Goal: Task Accomplishment & Management: Complete application form

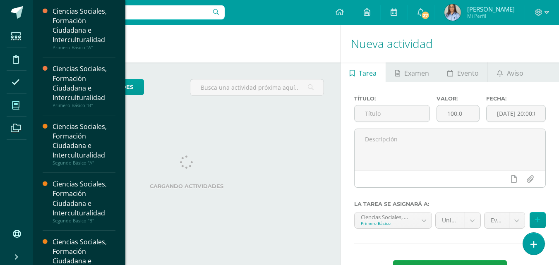
click at [22, 103] on span at bounding box center [16, 105] width 19 height 19
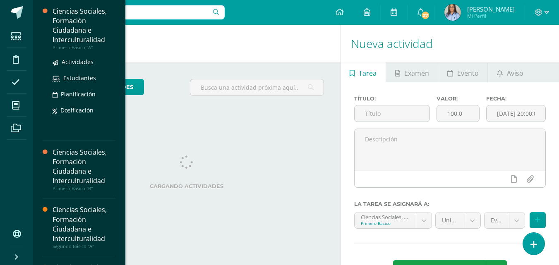
click at [86, 33] on div "Ciencias Sociales, Formación Ciudadana e Interculturalidad" at bounding box center [84, 26] width 63 height 38
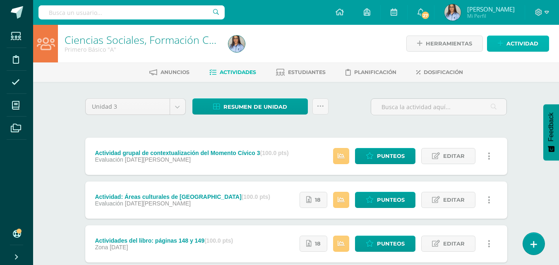
click at [518, 41] on span "Actividad" at bounding box center [522, 43] width 32 height 15
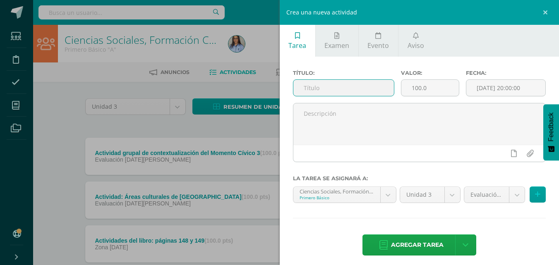
click at [362, 90] on input "text" at bounding box center [343, 88] width 100 height 16
type input "A"
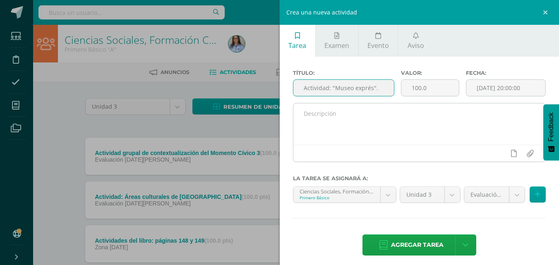
type input "Actividad: "Museo exprés"."
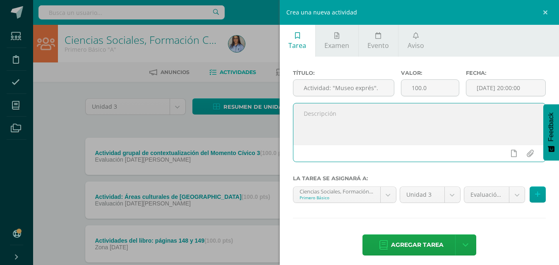
click at [338, 116] on textarea at bounding box center [419, 123] width 252 height 41
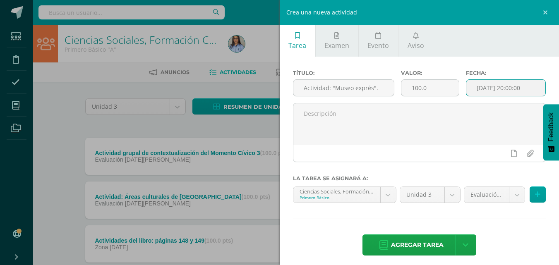
click at [484, 89] on input "[DATE] 20:00:00" at bounding box center [505, 88] width 79 height 16
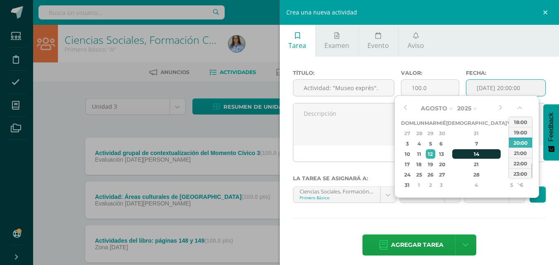
click at [464, 153] on div "14" at bounding box center [476, 154] width 49 height 10
click at [517, 173] on div "23:00" at bounding box center [520, 173] width 23 height 10
type input "2025-08-14 23:00"
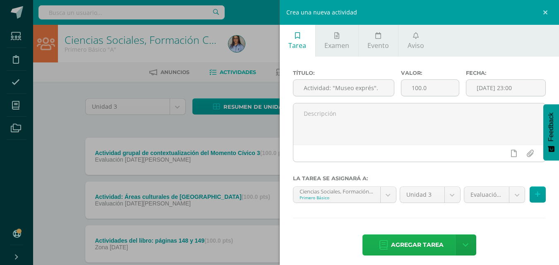
click at [411, 242] on span "Agregar tarea" at bounding box center [417, 245] width 53 height 20
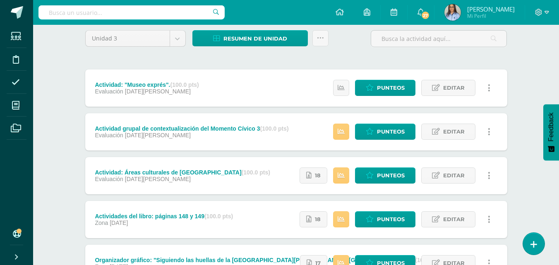
scroll to position [57, 0]
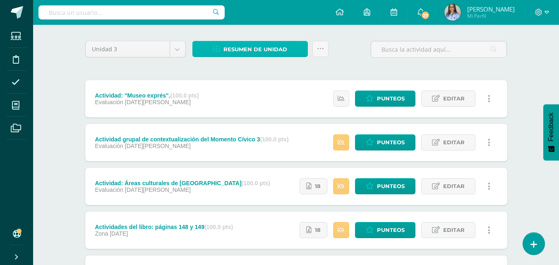
click at [244, 51] on span "Resumen de unidad" at bounding box center [255, 49] width 64 height 15
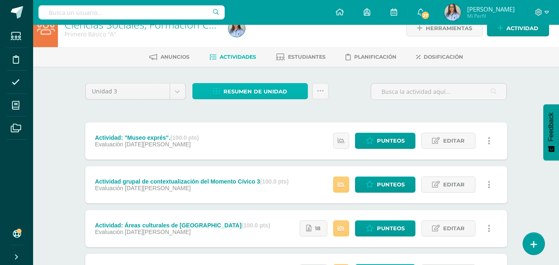
scroll to position [10, 0]
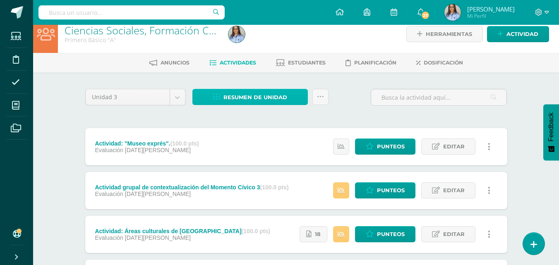
click at [248, 94] on span "Resumen de unidad" at bounding box center [255, 97] width 64 height 15
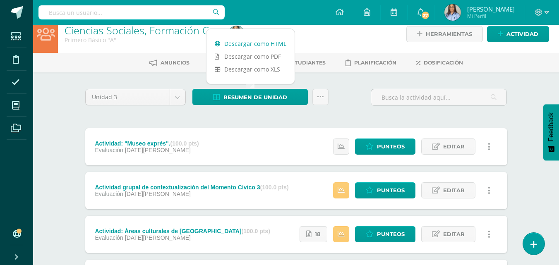
click at [243, 41] on link "Descargar como HTML" at bounding box center [250, 43] width 88 height 13
click at [449, 145] on span "Editar" at bounding box center [454, 146] width 22 height 15
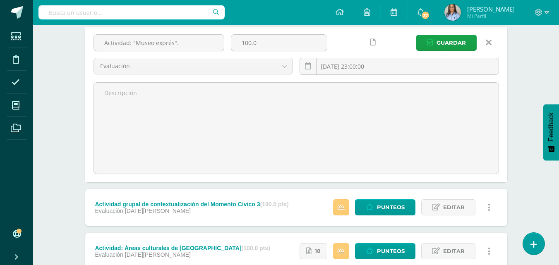
scroll to position [105, 0]
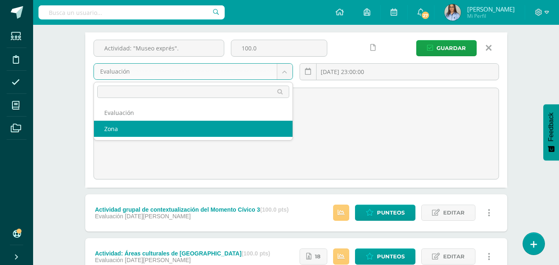
select select "123275"
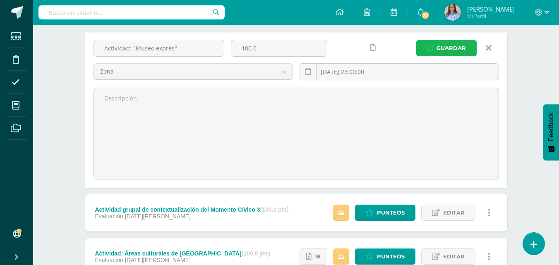
click at [451, 51] on span "Guardar" at bounding box center [450, 48] width 29 height 15
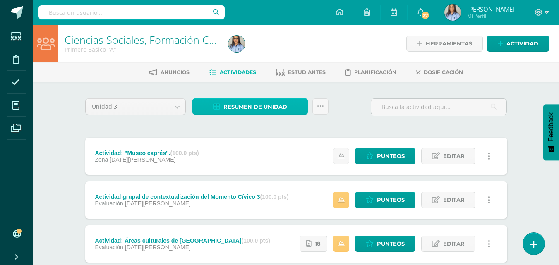
click at [280, 105] on span "Resumen de unidad" at bounding box center [255, 106] width 64 height 15
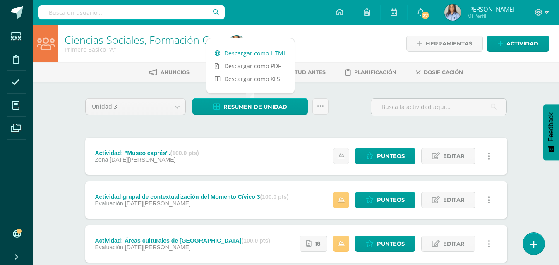
click at [262, 51] on link "Descargar como HTML" at bounding box center [250, 53] width 88 height 13
click at [346, 30] on div at bounding box center [308, 44] width 167 height 38
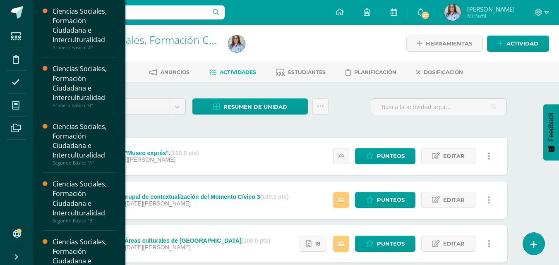
click at [9, 101] on span at bounding box center [16, 105] width 19 height 19
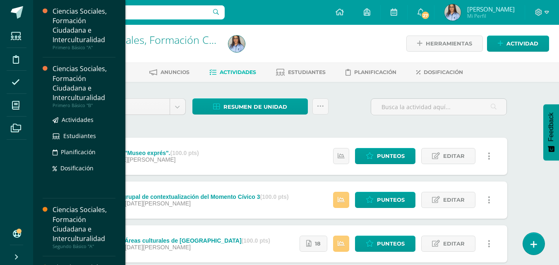
click at [81, 97] on div "Ciencias Sociales, Formación Ciudadana e Interculturalidad" at bounding box center [84, 83] width 63 height 38
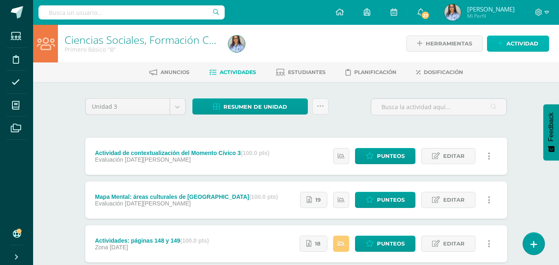
click at [527, 43] on span "Actividad" at bounding box center [522, 43] width 32 height 15
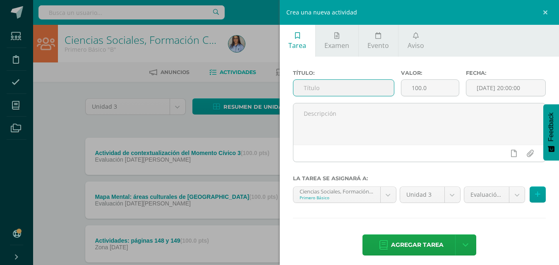
click at [362, 91] on input "text" at bounding box center [343, 88] width 100 height 16
type input "M"
type input "Actividad: "Museo exprés"."
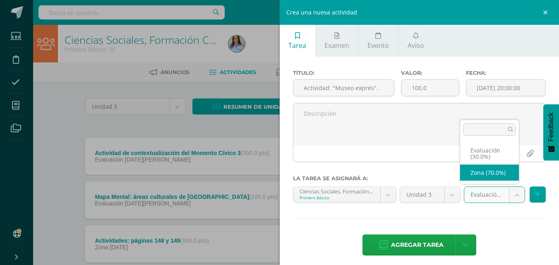
select select "123277"
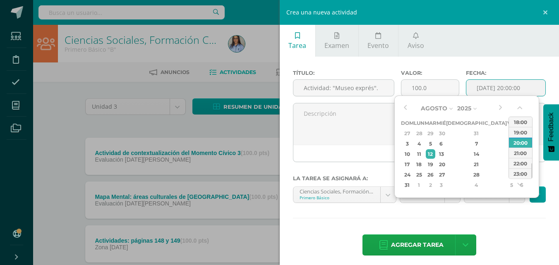
click at [507, 90] on input "[DATE] 20:00:00" at bounding box center [505, 88] width 79 height 16
click at [466, 154] on div "14" at bounding box center [476, 154] width 49 height 10
click at [524, 173] on div "23:00" at bounding box center [520, 173] width 23 height 10
type input "2025-08-14 23:00"
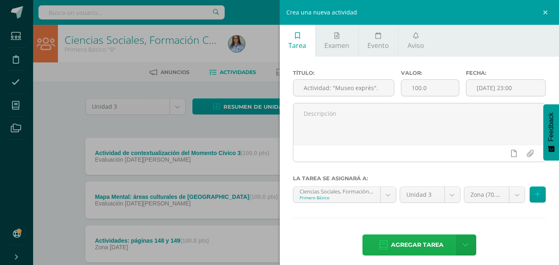
click at [406, 245] on span "Agregar tarea" at bounding box center [417, 245] width 53 height 20
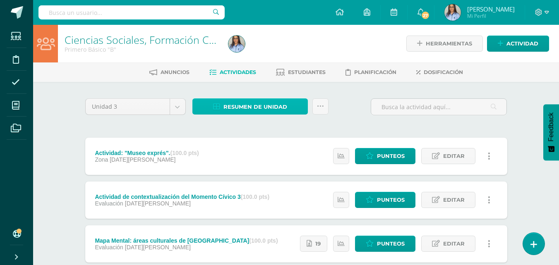
click at [270, 103] on span "Resumen de unidad" at bounding box center [255, 106] width 64 height 15
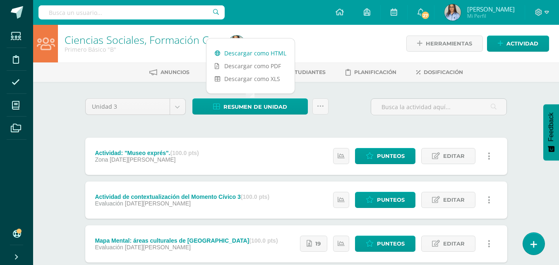
click at [263, 50] on link "Descargar como HTML" at bounding box center [250, 53] width 88 height 13
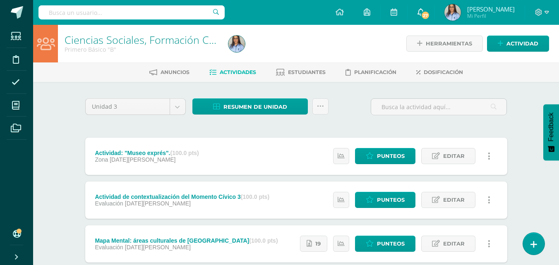
click at [424, 13] on icon at bounding box center [420, 11] width 7 height 7
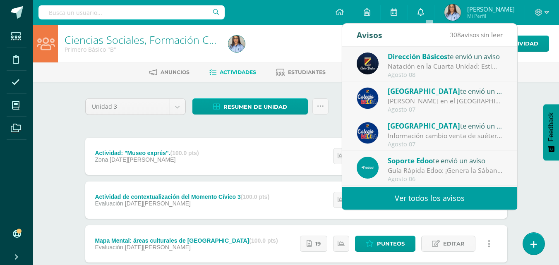
click at [424, 13] on icon at bounding box center [420, 11] width 7 height 7
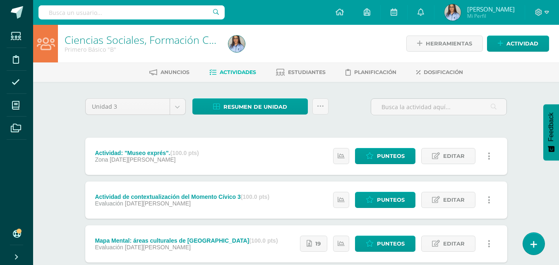
click at [308, 12] on div "Configuración Cerrar sesión [PERSON_NAME] Mi Perfil 27 0 Mis accesos directos A…" at bounding box center [296, 12] width 526 height 25
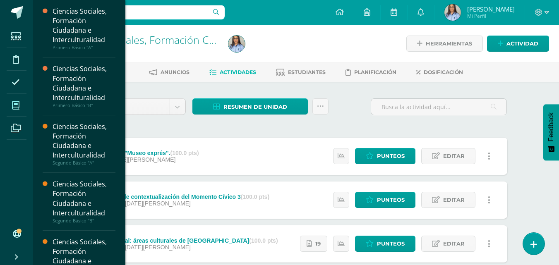
click at [19, 107] on icon at bounding box center [15, 105] width 7 height 8
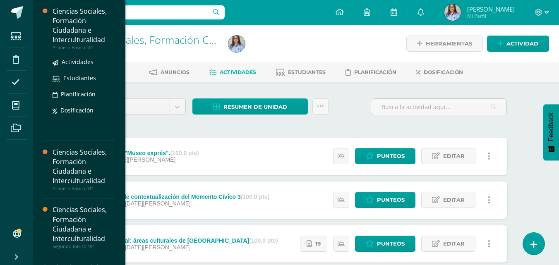
click at [76, 32] on div "Ciencias Sociales, Formación Ciudadana e Interculturalidad" at bounding box center [84, 26] width 63 height 38
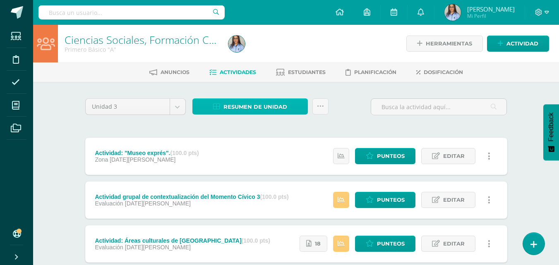
click at [253, 105] on span "Resumen de unidad" at bounding box center [255, 106] width 64 height 15
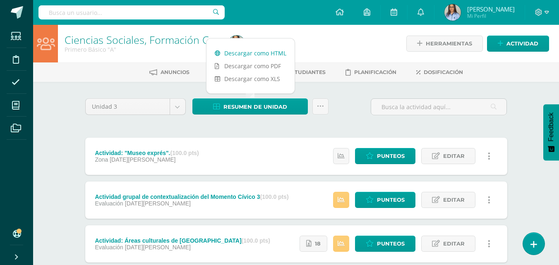
click at [256, 53] on link "Descargar como HTML" at bounding box center [250, 53] width 88 height 13
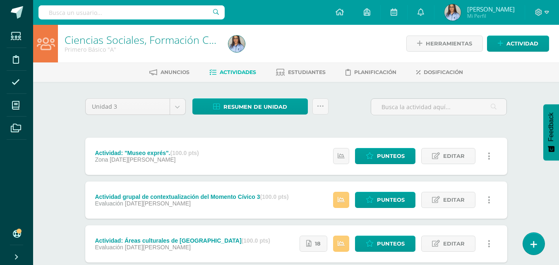
click at [308, 21] on div "Configuración Cerrar sesión Jeniffer Judith Mi Perfil Avisos 308 avisos sin lee…" at bounding box center [296, 12] width 526 height 25
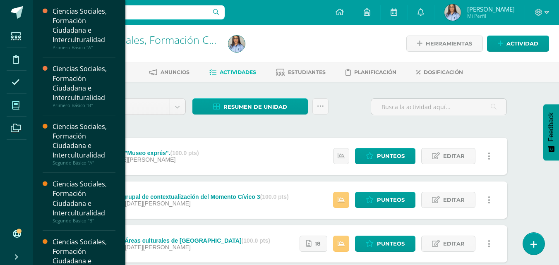
click at [17, 107] on icon at bounding box center [15, 105] width 7 height 8
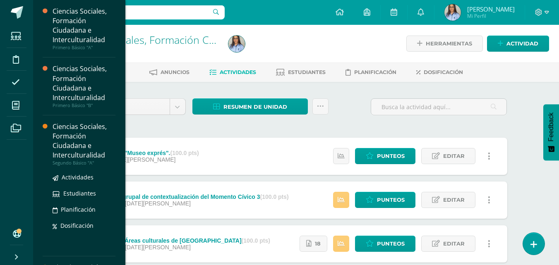
click at [61, 137] on div "Ciencias Sociales, Formación Ciudadana e Interculturalidad" at bounding box center [84, 141] width 63 height 38
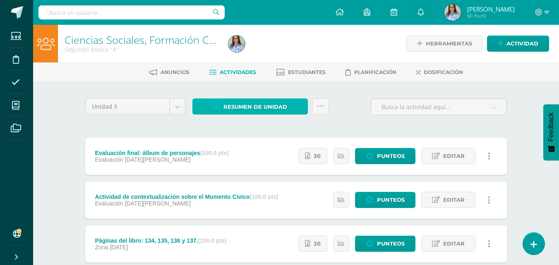
click at [251, 104] on span "Resumen de unidad" at bounding box center [255, 106] width 64 height 15
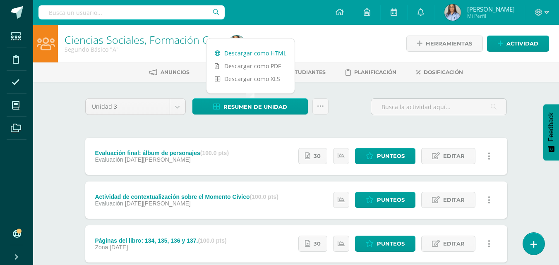
click at [258, 53] on link "Descargar como HTML" at bounding box center [250, 53] width 88 height 13
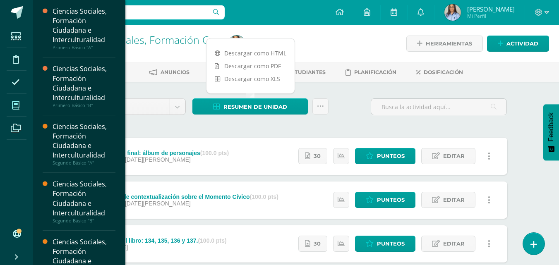
click at [16, 105] on icon at bounding box center [15, 105] width 7 height 8
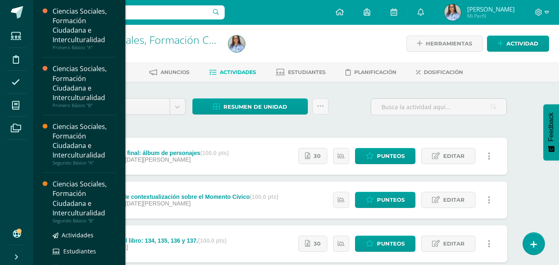
click at [71, 205] on div "Ciencias Sociales, Formación Ciudadana e Interculturalidad" at bounding box center [84, 198] width 63 height 38
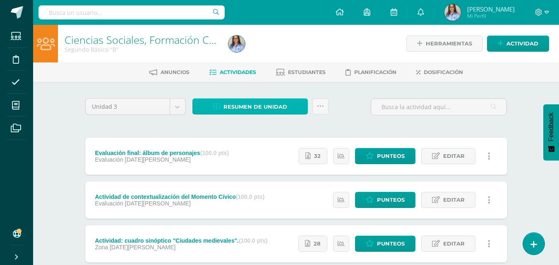
click at [258, 107] on span "Resumen de unidad" at bounding box center [255, 106] width 64 height 15
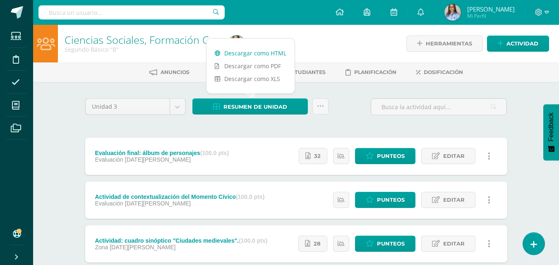
click at [254, 47] on link "Descargar como HTML" at bounding box center [250, 53] width 88 height 13
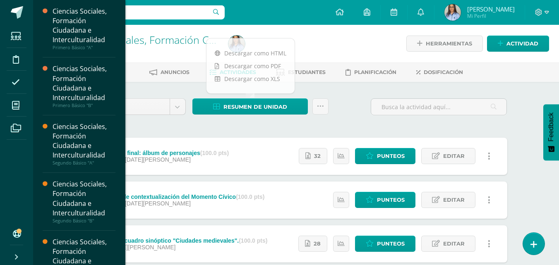
click at [90, 245] on div "Ciencias Sociales, Formación Ciudadana e Interculturalidad" at bounding box center [84, 256] width 63 height 38
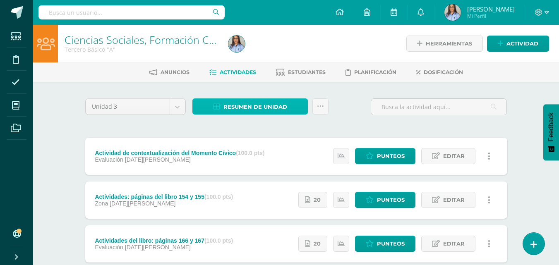
click at [285, 104] on span "Resumen de unidad" at bounding box center [255, 106] width 64 height 15
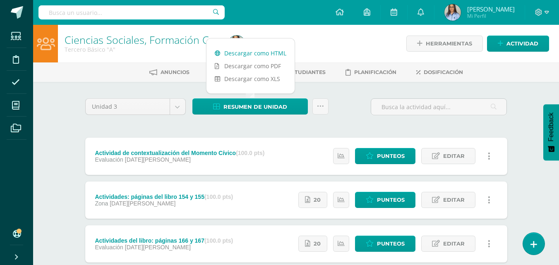
click at [265, 48] on link "Descargar como HTML" at bounding box center [250, 53] width 88 height 13
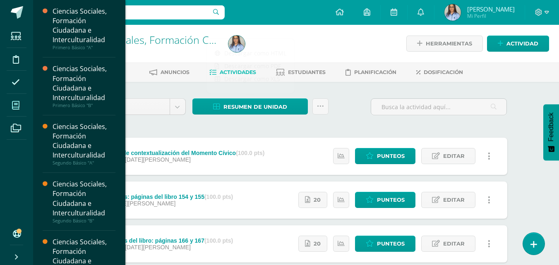
click at [18, 108] on icon at bounding box center [15, 105] width 7 height 8
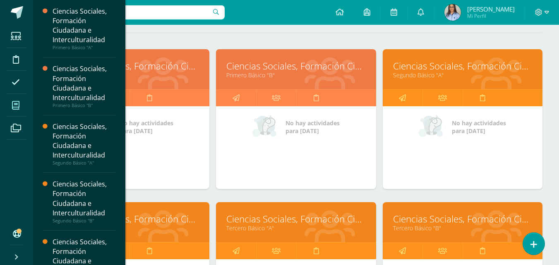
scroll to position [250, 0]
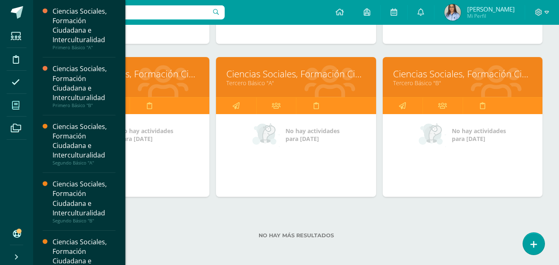
click at [425, 68] on link "Ciencias Sociales, Formación Ciudadana e Interculturalidad" at bounding box center [462, 73] width 139 height 13
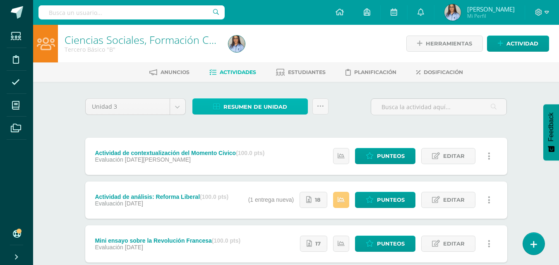
click at [251, 107] on span "Resumen de unidad" at bounding box center [255, 106] width 64 height 15
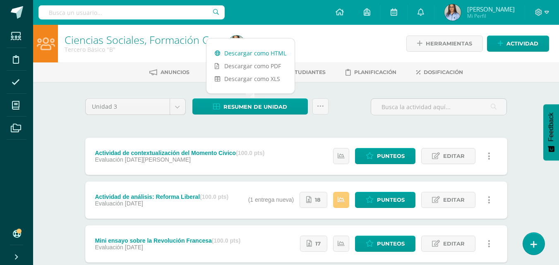
click at [255, 53] on link "Descargar como HTML" at bounding box center [250, 53] width 88 height 13
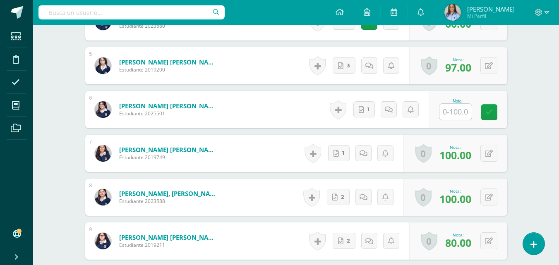
scroll to position [425, 0]
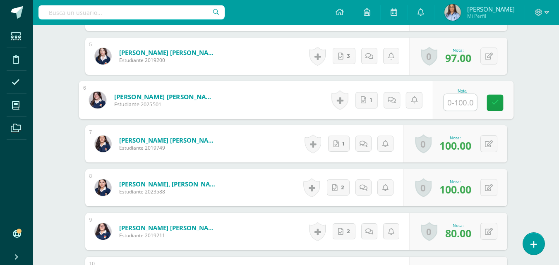
click at [445, 103] on input "text" at bounding box center [459, 102] width 33 height 17
type input "90"
click at [497, 99] on icon at bounding box center [494, 102] width 7 height 7
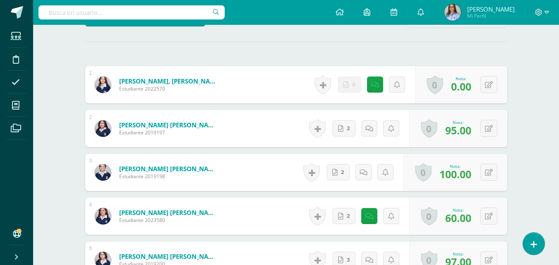
scroll to position [0, 0]
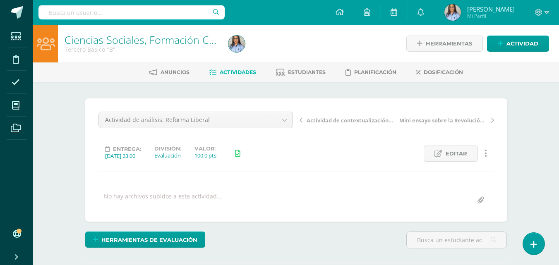
click at [180, 39] on link "Ciencias Sociales, Formación Ciudadana e Interculturalidad" at bounding box center [203, 40] width 277 height 14
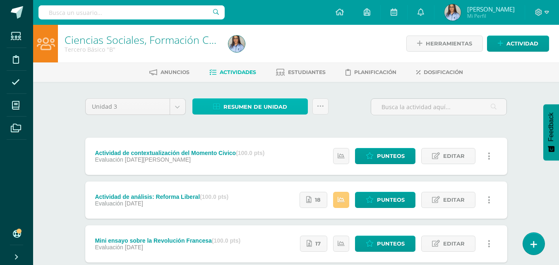
click at [271, 104] on span "Resumen de unidad" at bounding box center [255, 106] width 64 height 15
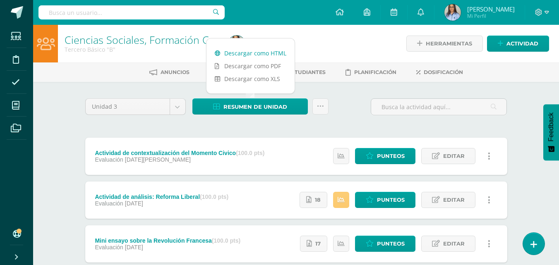
click at [255, 55] on link "Descargar como HTML" at bounding box center [250, 53] width 88 height 13
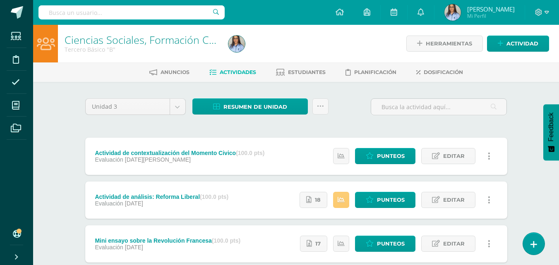
click at [329, 25] on div at bounding box center [308, 44] width 167 height 38
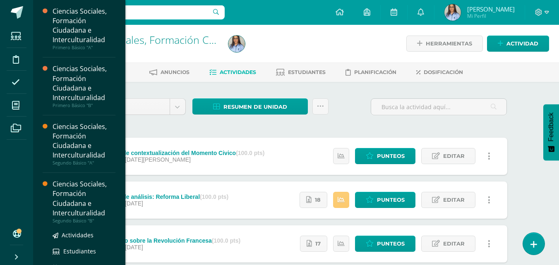
click at [103, 206] on div "Ciencias Sociales, Formación Ciudadana e Interculturalidad" at bounding box center [84, 198] width 63 height 38
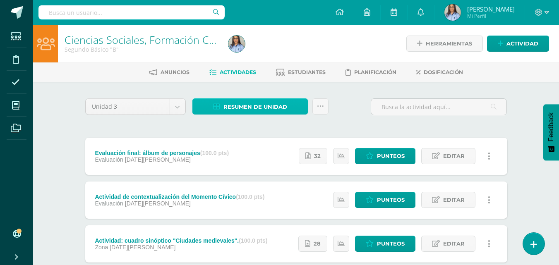
click at [299, 107] on link "Resumen de unidad" at bounding box center [249, 106] width 115 height 16
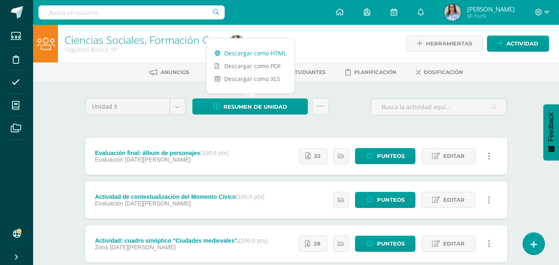
click at [252, 54] on link "Descargar como HTML" at bounding box center [250, 53] width 88 height 13
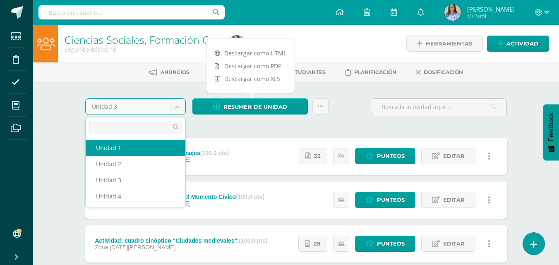
select select "Unidad 1"
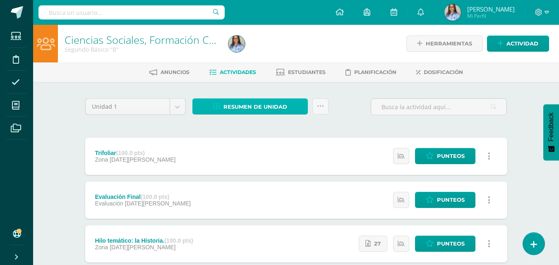
click at [260, 99] on span "Resumen de unidad" at bounding box center [255, 106] width 64 height 15
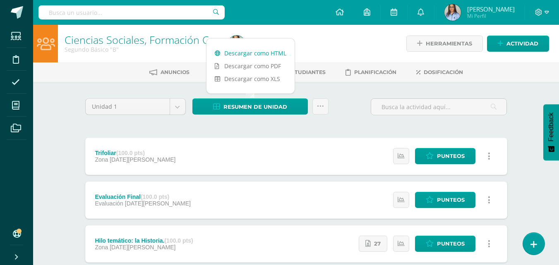
click at [255, 51] on link "Descargar como HTML" at bounding box center [250, 53] width 88 height 13
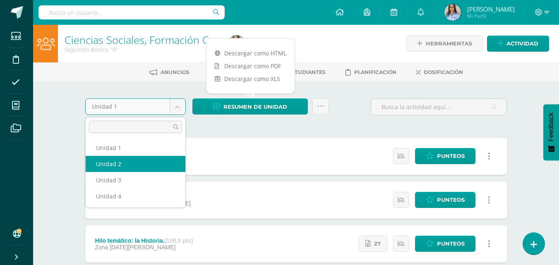
select select "Unidad 2"
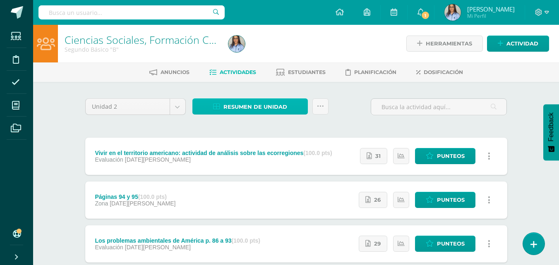
click at [251, 111] on span "Resumen de unidad" at bounding box center [255, 106] width 64 height 15
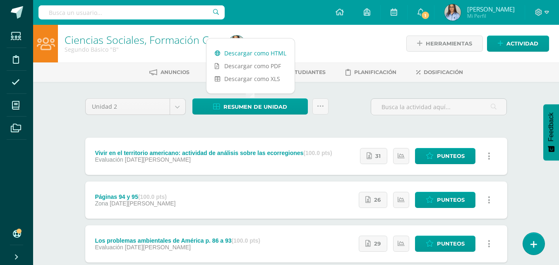
click at [250, 51] on link "Descargar como HTML" at bounding box center [250, 53] width 88 height 13
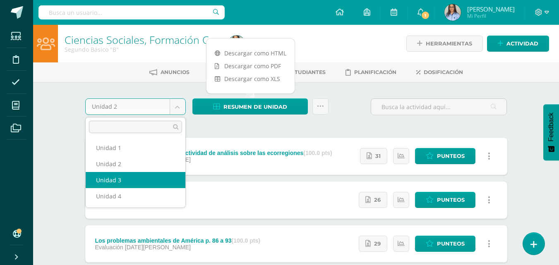
select select "Unidad 3"
